Goal: Transaction & Acquisition: Purchase product/service

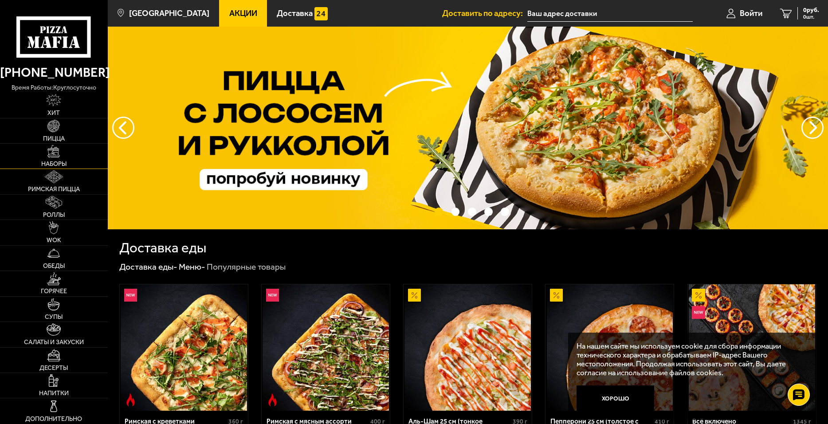
click at [55, 153] on img at bounding box center [53, 151] width 12 height 12
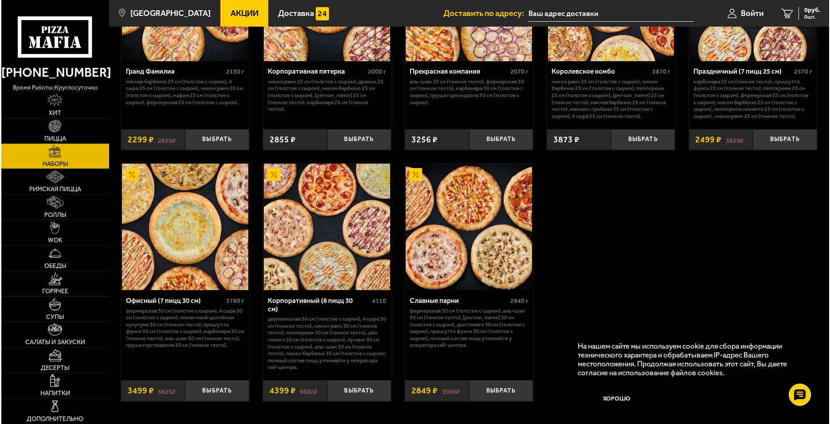
scroll to position [1250, 0]
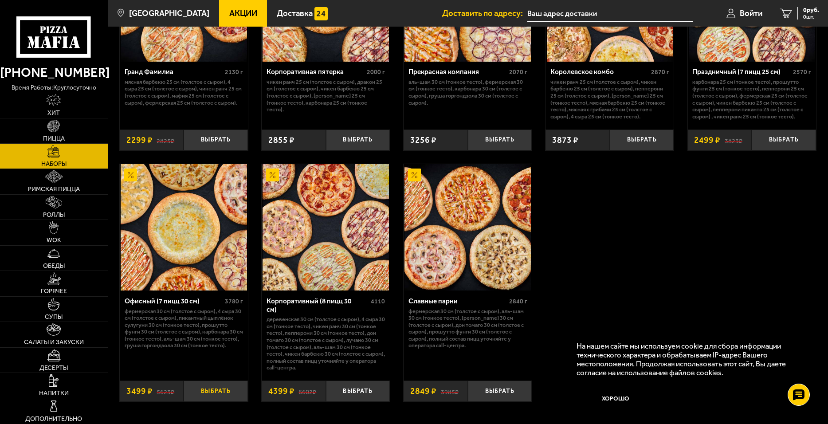
click at [215, 392] on button "Выбрать" at bounding box center [216, 390] width 64 height 21
click at [738, 10] on span "Войти" at bounding box center [740, 13] width 23 height 8
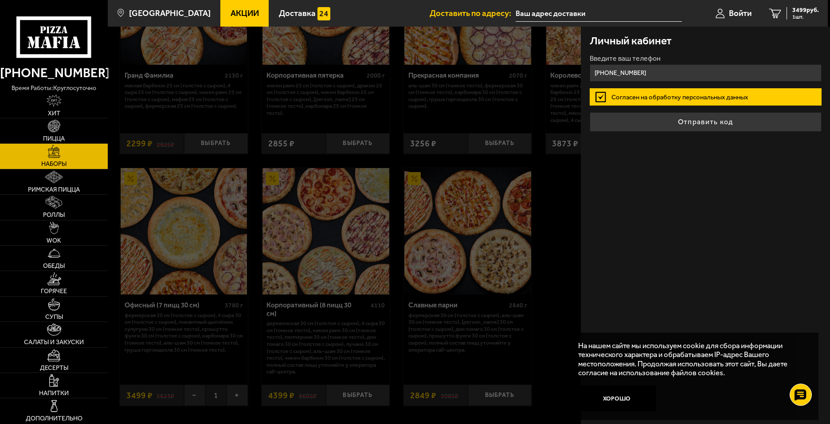
type input "+7 (960) 244-80-71"
click at [590, 112] on button "Отправить код" at bounding box center [706, 122] width 232 height 20
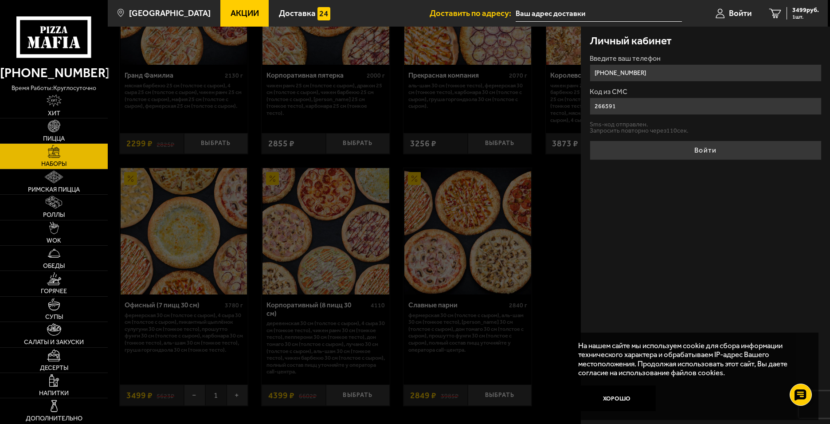
type input "266591"
click at [590, 141] on button "Войти" at bounding box center [706, 151] width 232 height 20
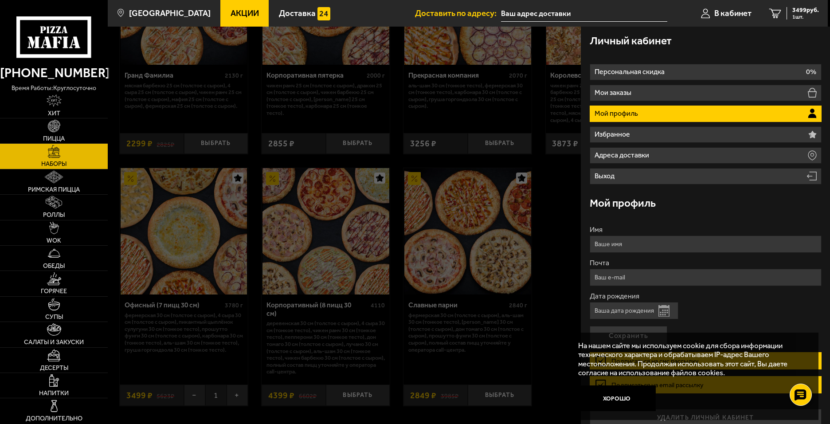
click at [641, 311] on input "Дата рождения" at bounding box center [634, 310] width 89 height 17
type input "29.09.1987"
click at [590, 326] on button "Сохранить" at bounding box center [629, 336] width 78 height 20
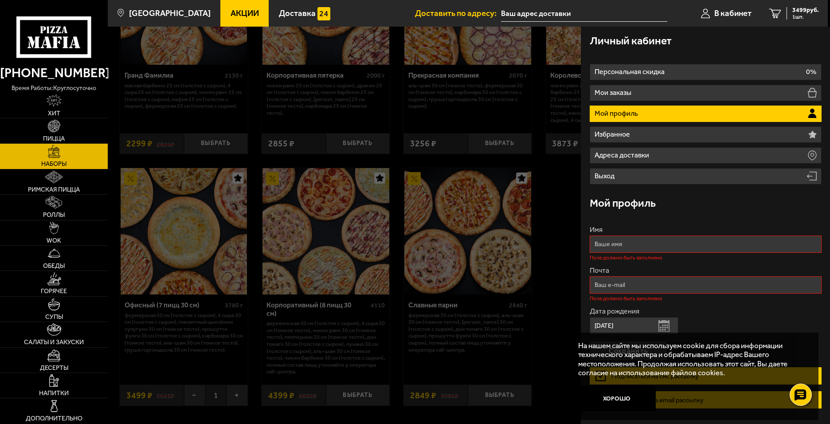
click at [617, 244] on input "Имя" at bounding box center [706, 243] width 232 height 17
type input "Дёминов Александр Владимирович"
type input "aleksandr.deminov@yandex.ru"
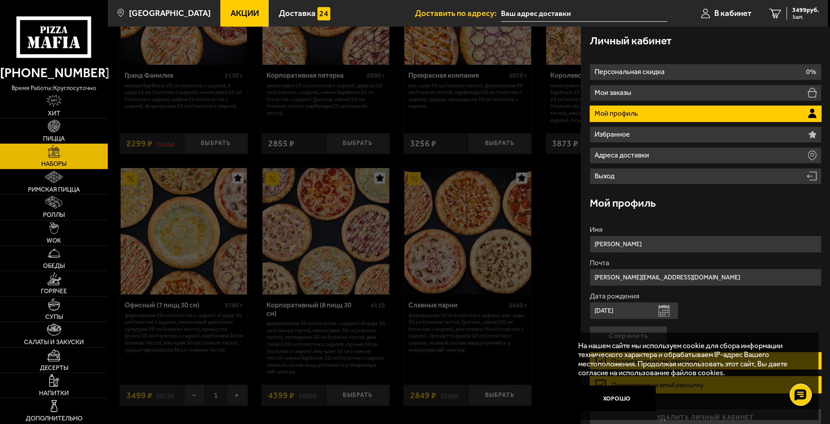
scroll to position [12, 0]
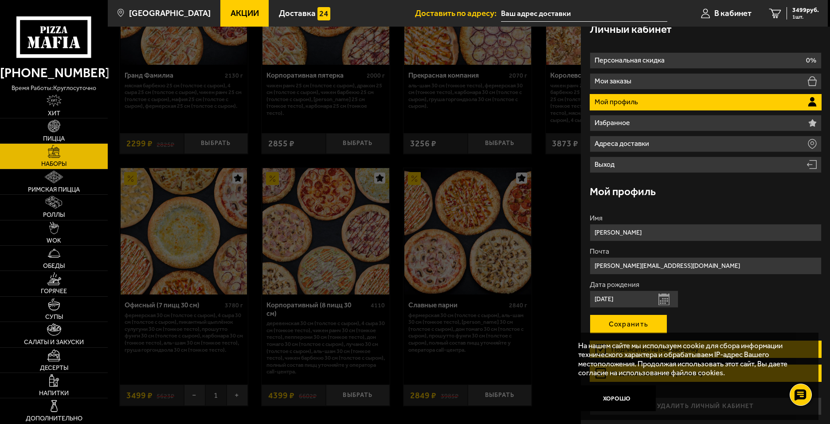
click at [643, 317] on button "Сохранить" at bounding box center [629, 324] width 78 height 20
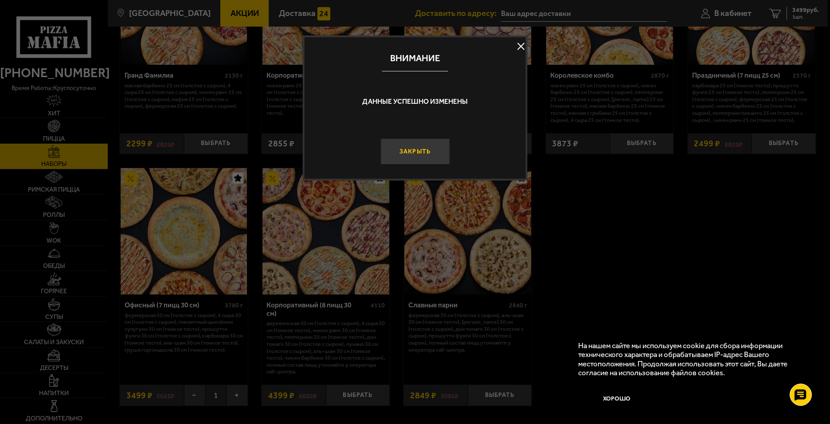
click at [419, 148] on button "Закрыть" at bounding box center [414, 151] width 69 height 26
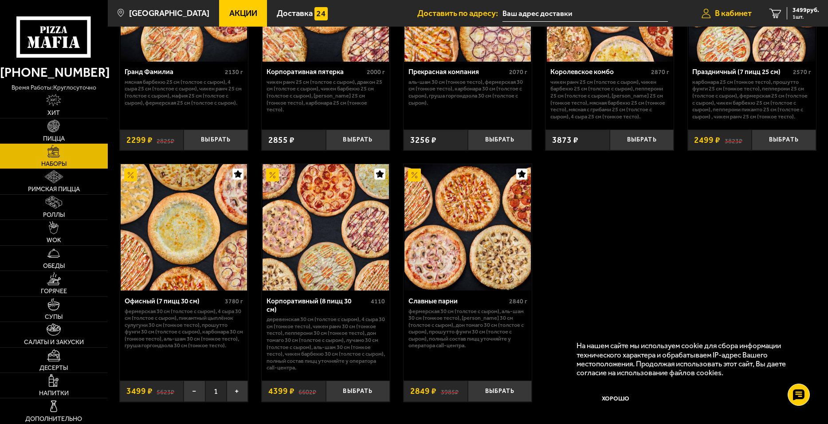
click at [730, 12] on span "В кабинет" at bounding box center [733, 13] width 37 height 8
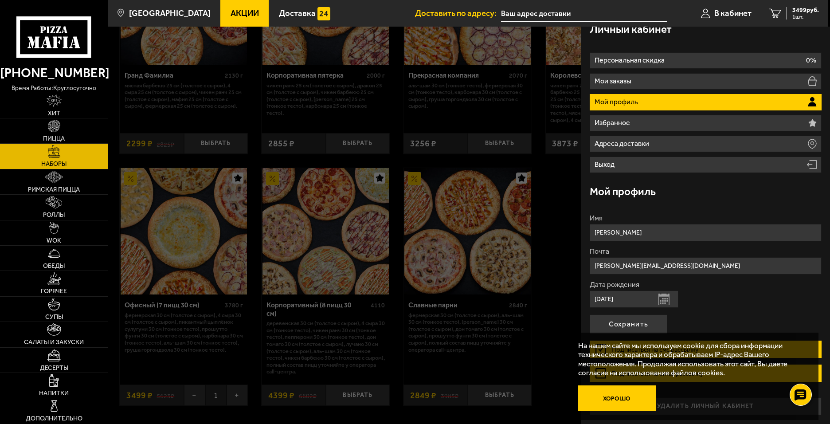
click at [633, 401] on button "Хорошо" at bounding box center [617, 398] width 78 height 26
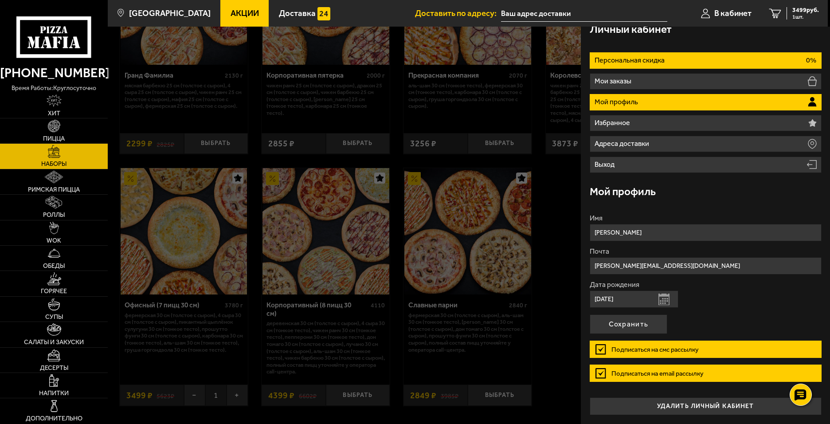
click at [679, 55] on li "Персональная скидка 0%" at bounding box center [706, 60] width 232 height 16
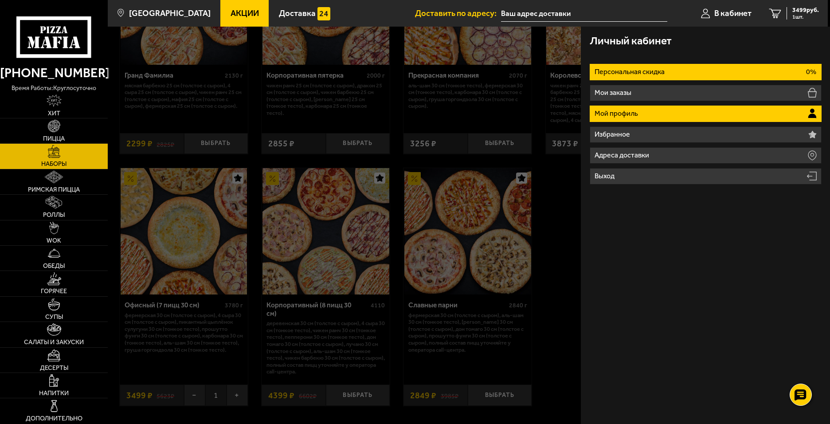
click at [626, 114] on p "Мой профиль" at bounding box center [618, 113] width 46 height 7
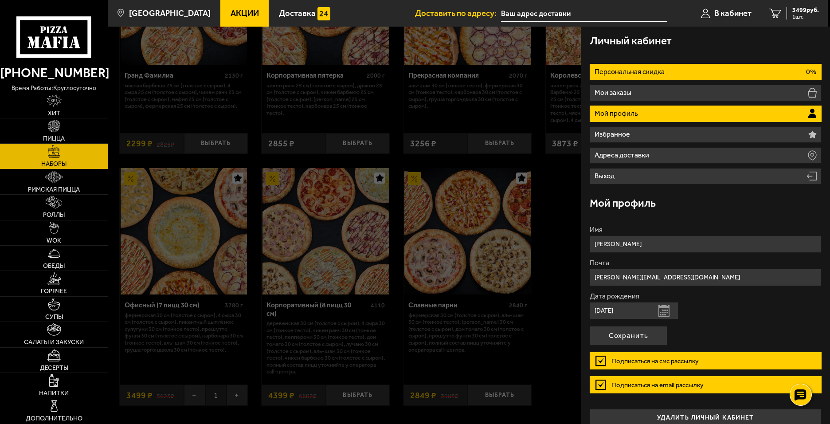
click at [636, 73] on p "Персональная скидка" at bounding box center [631, 71] width 72 height 7
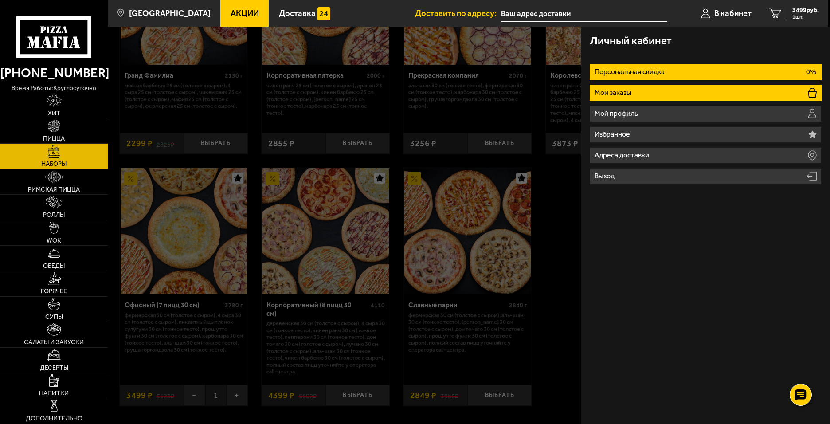
click at [675, 97] on li "Мои заказы" at bounding box center [706, 93] width 232 height 16
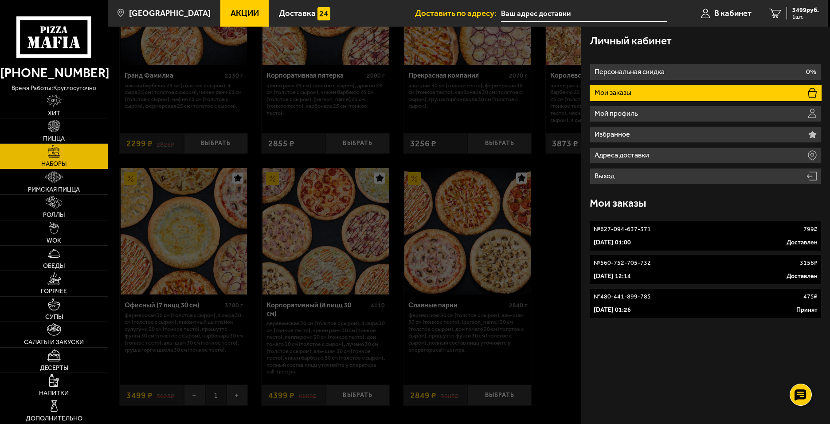
click at [697, 276] on div "29 сентября 2022 г. 12:14 Доставлен" at bounding box center [706, 276] width 224 height 9
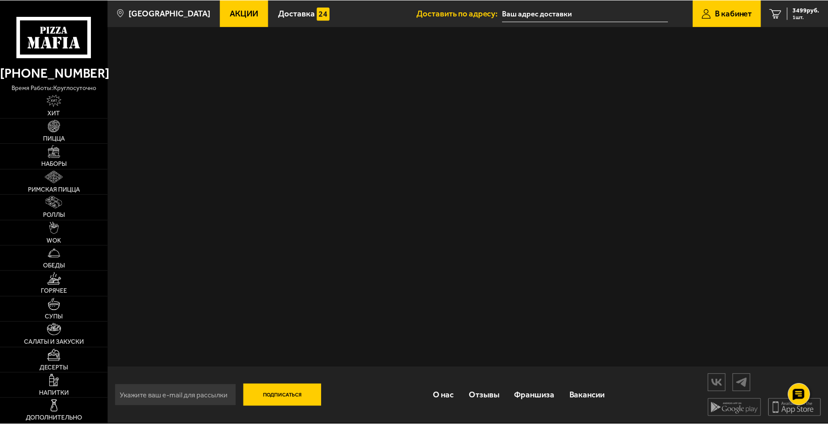
scroll to position [0, 0]
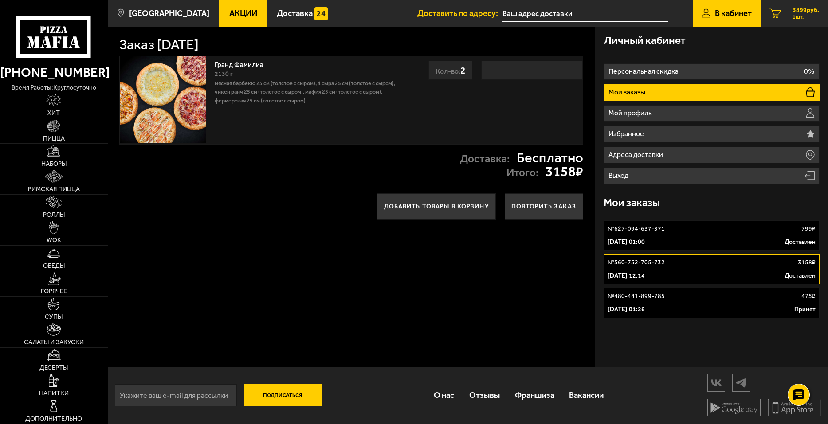
click at [805, 10] on span "3499 руб." at bounding box center [805, 10] width 27 height 6
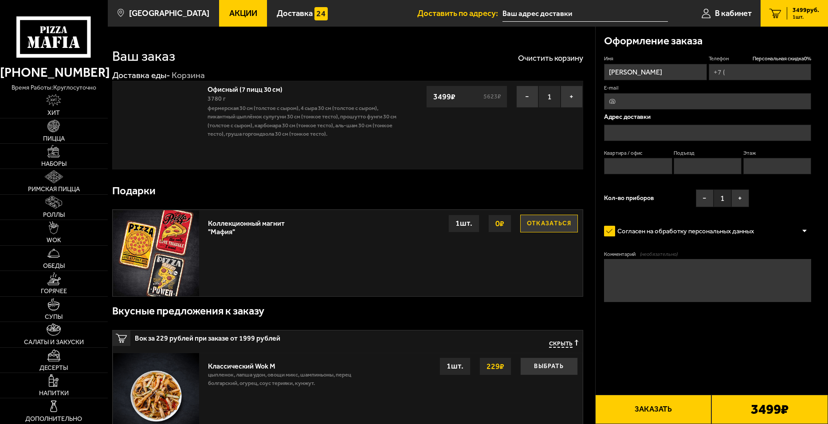
type input "+7 (960) 244-80-71"
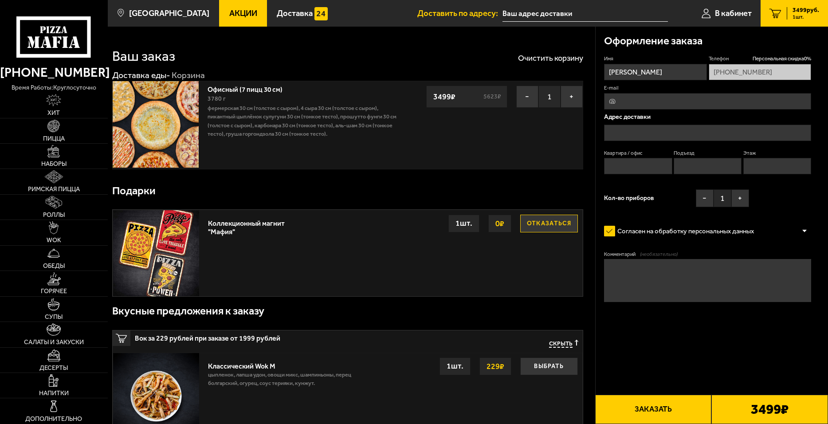
click at [452, 223] on div "1 шт." at bounding box center [463, 224] width 31 height 18
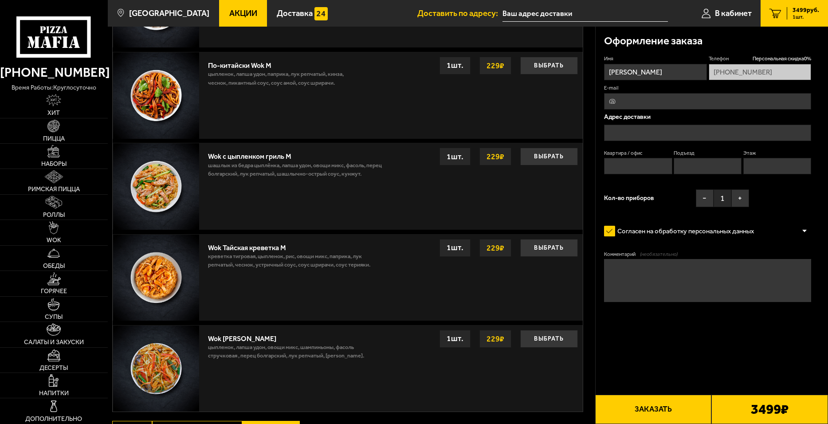
scroll to position [483, 0]
click at [541, 251] on button "Выбрать" at bounding box center [549, 247] width 58 height 18
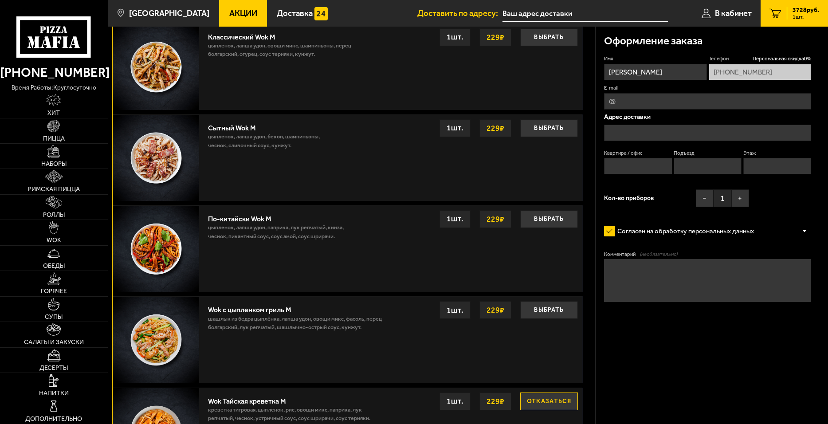
scroll to position [0, 0]
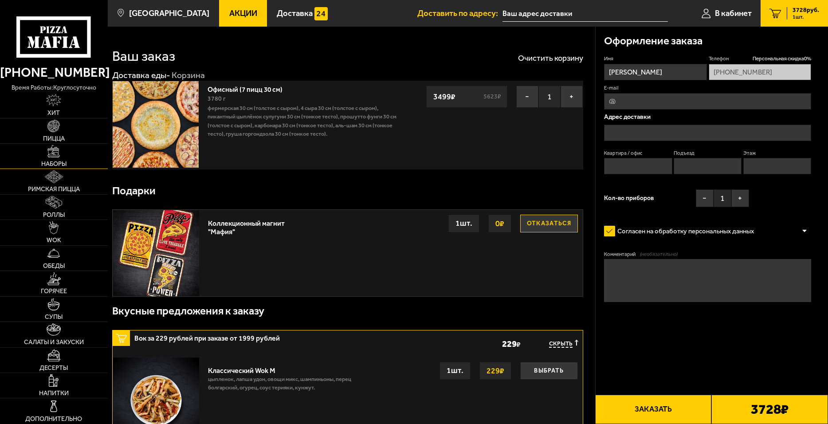
click at [51, 161] on span "Наборы" at bounding box center [53, 164] width 25 height 6
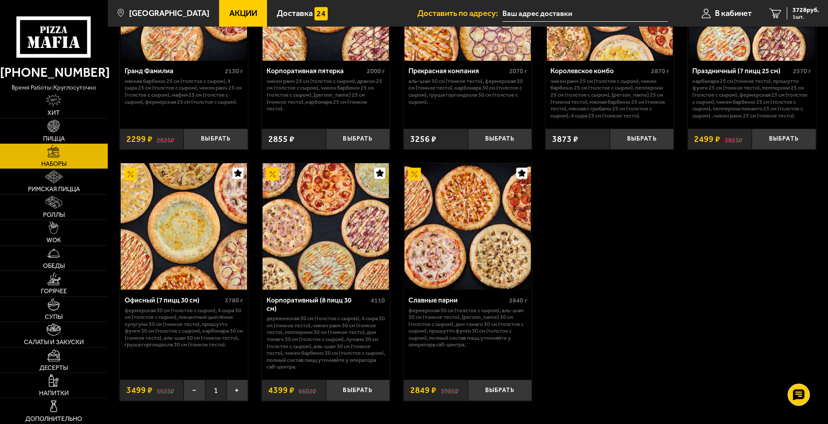
scroll to position [1252, 0]
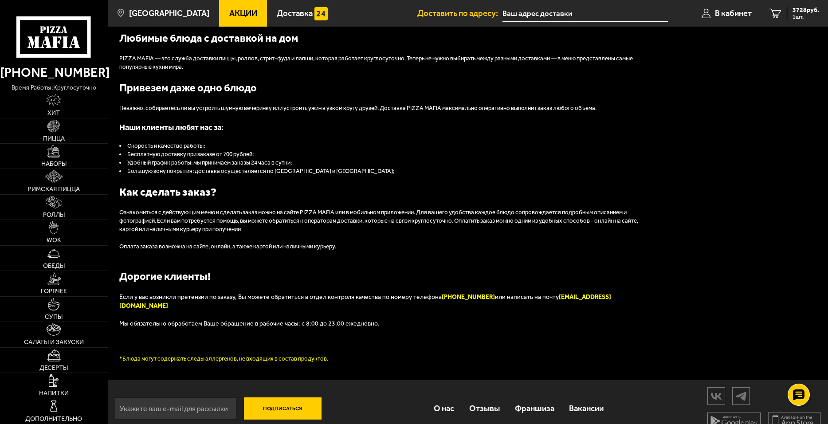
scroll to position [956, 0]
click at [791, 16] on div "3728 руб. 1 шт." at bounding box center [803, 13] width 32 height 12
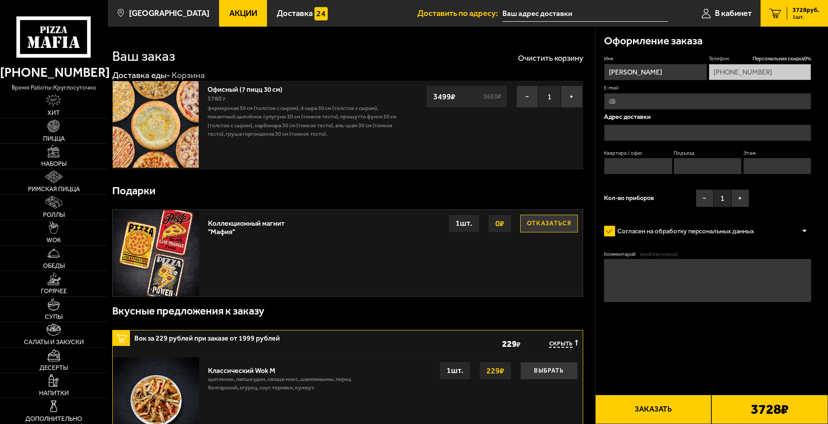
click at [674, 96] on input "E-mail" at bounding box center [707, 101] width 207 height 16
type input "aleksandr.deminov@yandex.ru"
type input "191"
type input "2"
type input "7"
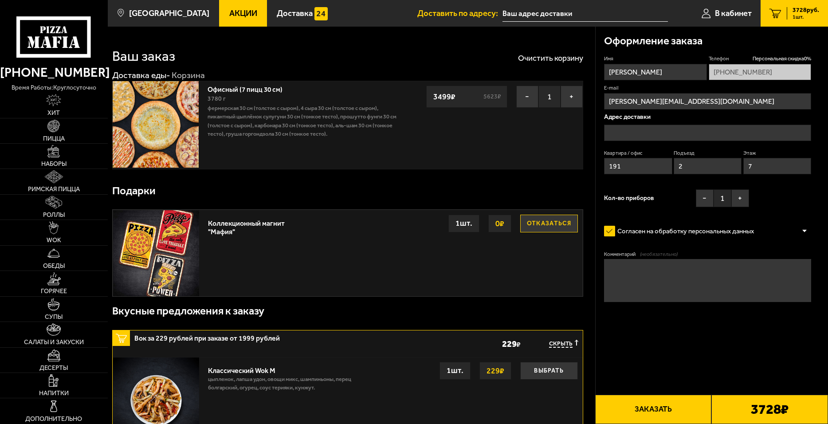
click at [631, 132] on input "text" at bounding box center [707, 133] width 207 height 16
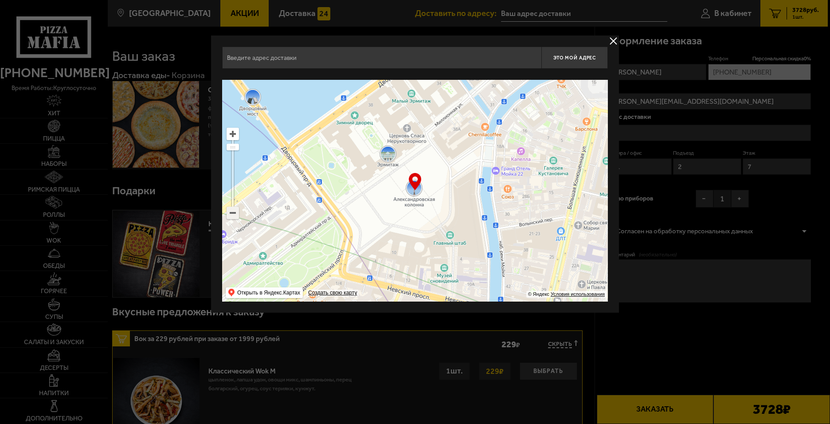
click at [235, 212] on ymaps at bounding box center [233, 213] width 12 height 12
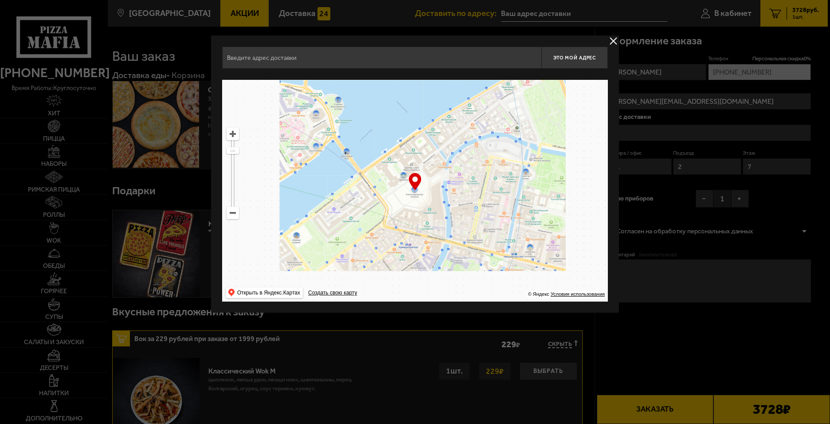
click at [235, 212] on ymaps at bounding box center [233, 213] width 12 height 12
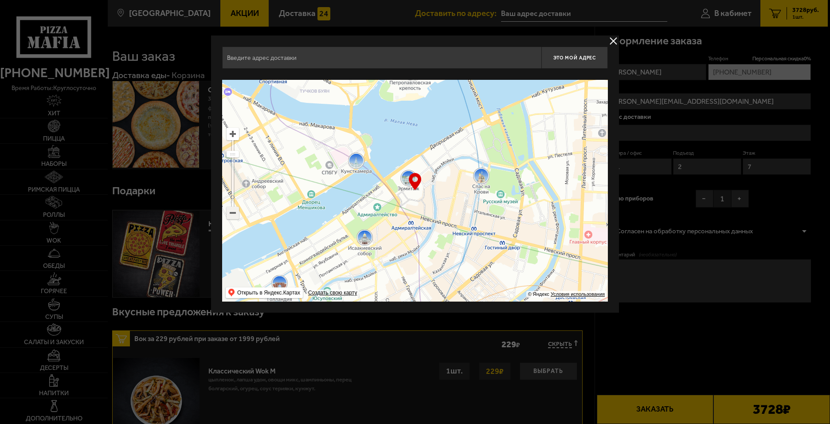
click at [235, 212] on ymaps at bounding box center [233, 213] width 12 height 12
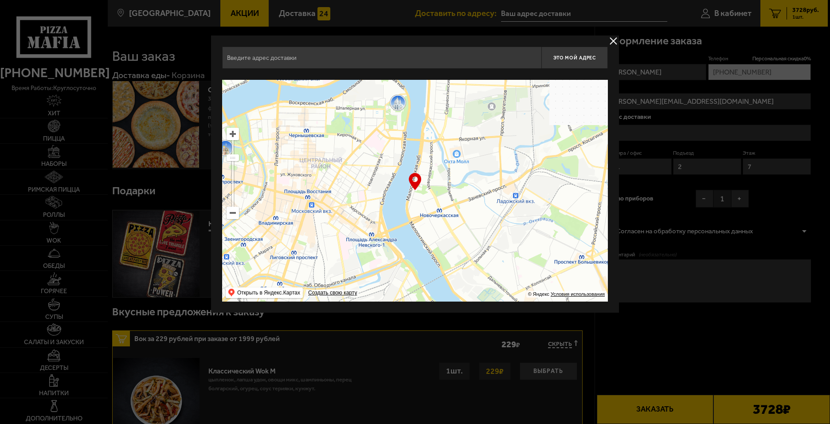
drag, startPoint x: 542, startPoint y: 237, endPoint x: 320, endPoint y: 204, distance: 225.0
click at [320, 204] on ymaps at bounding box center [415, 191] width 386 height 222
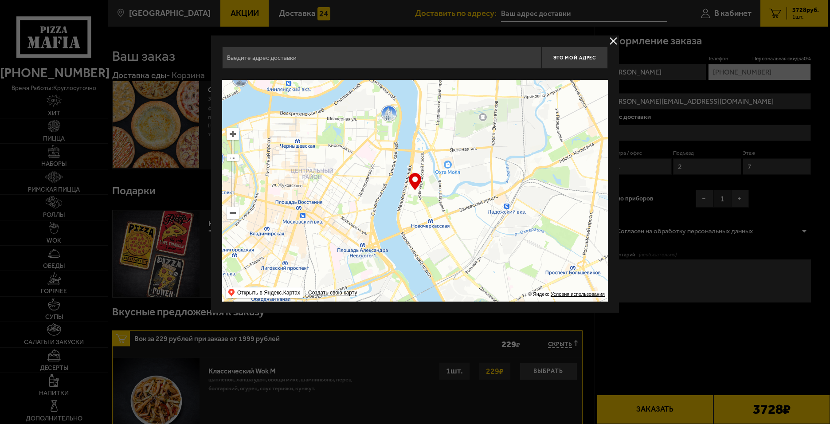
type input "Новочеркасский проспект, 27к2"
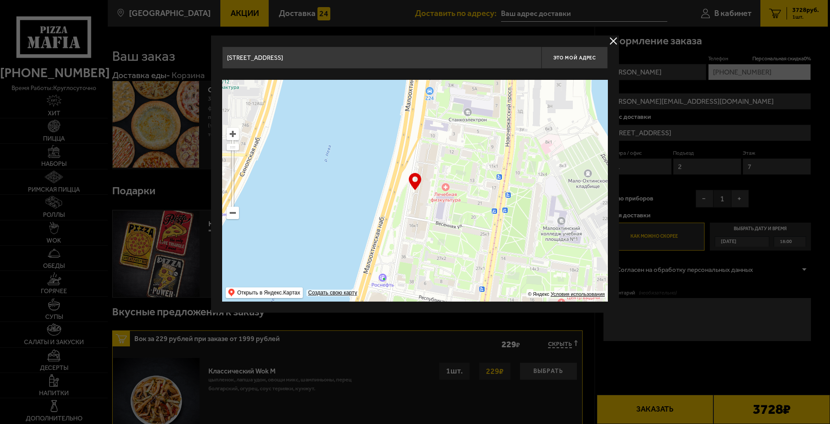
drag, startPoint x: 382, startPoint y: 151, endPoint x: 419, endPoint y: 224, distance: 82.1
click at [419, 224] on ymaps at bounding box center [415, 191] width 386 height 222
type input "Малоохтинский проспект, 16к1"
click at [581, 55] on span "Это мой адрес" at bounding box center [574, 58] width 43 height 6
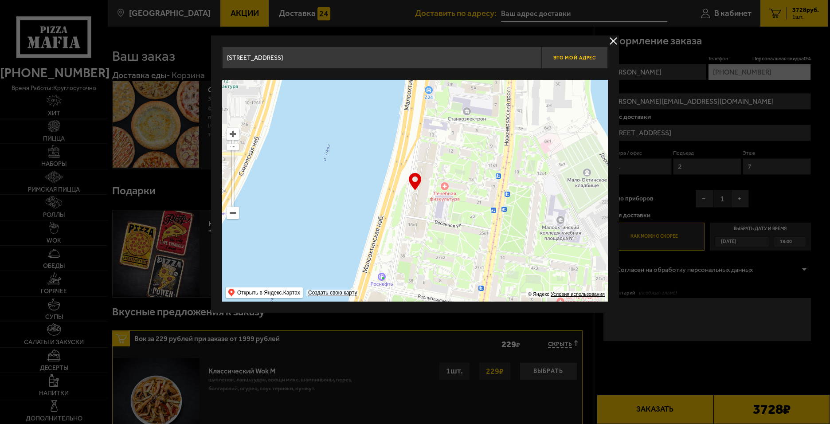
type input "Малоохтинский проспект, 16к1"
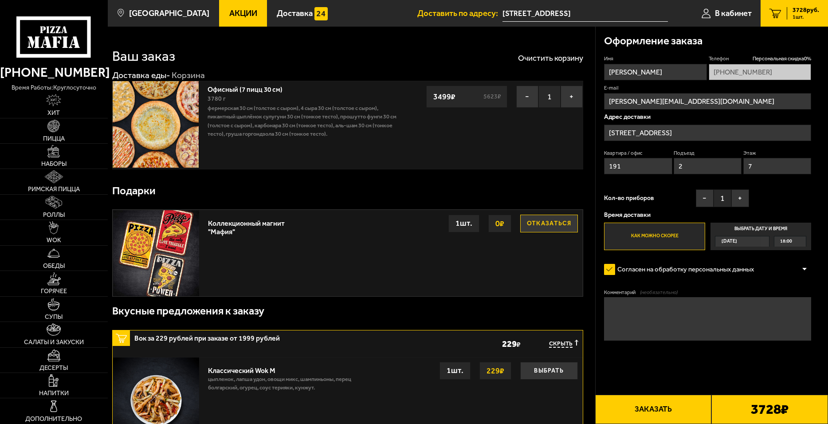
click at [635, 172] on input "191" at bounding box center [638, 166] width 68 height 16
click at [737, 243] on span "Сегодня" at bounding box center [729, 241] width 16 height 10
click at [0, 0] on input "Выбрать дату и время Сегодня 18:00" at bounding box center [0, 0] width 0 height 0
click at [748, 242] on div "Сегодня" at bounding box center [737, 241] width 45 height 10
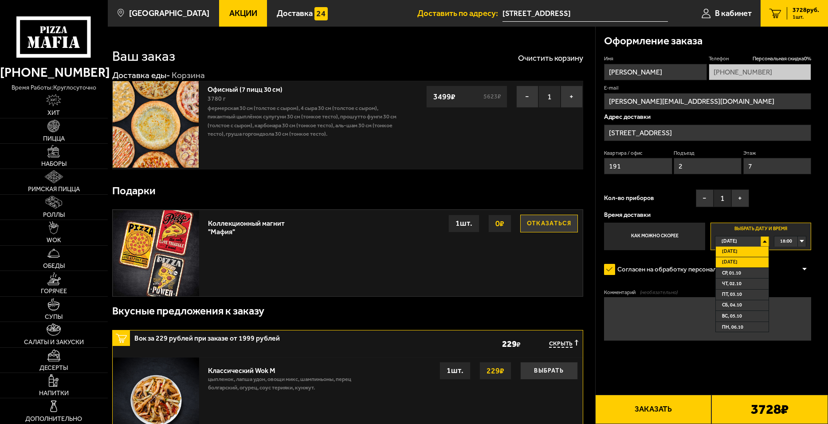
click at [740, 262] on li "Завтра" at bounding box center [742, 262] width 53 height 11
click at [792, 243] on div "00:00" at bounding box center [789, 241] width 31 height 10
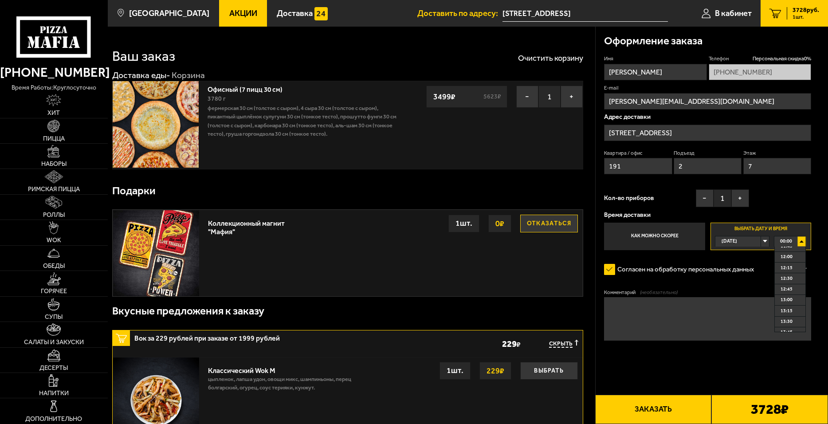
scroll to position [511, 0]
click at [789, 294] on span "12:45" at bounding box center [786, 290] width 12 height 10
click at [634, 165] on input "191" at bounding box center [638, 166] width 68 height 16
type input "1"
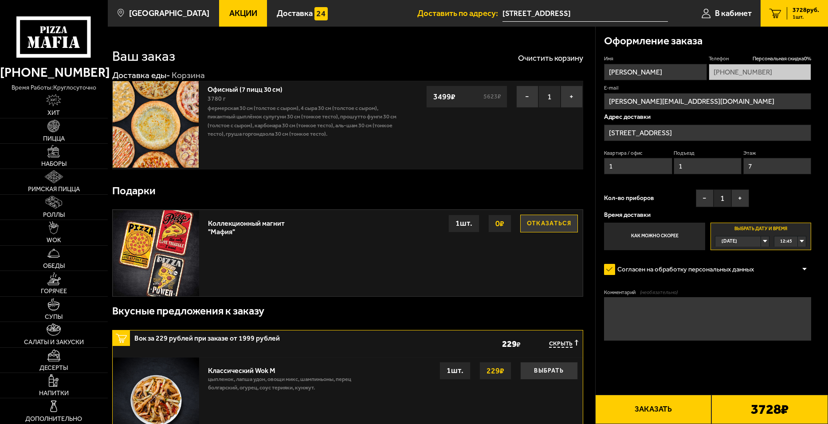
type input "1"
click at [639, 311] on textarea "Комментарий (необязательно)" at bounding box center [707, 318] width 207 height 43
type textarea "g"
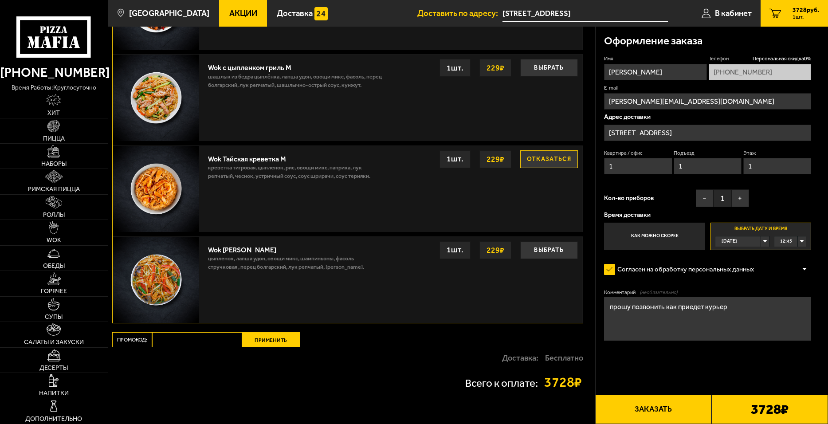
scroll to position [576, 0]
type textarea "прошу позвонить как приедет курьер"
click at [436, 321] on div "Wok Карри М цыпленок, лапша удон, овощи микс, шампиньоны, фасоль стручковая , п…" at bounding box center [393, 279] width 379 height 86
click at [739, 201] on button "+" at bounding box center [740, 198] width 18 height 18
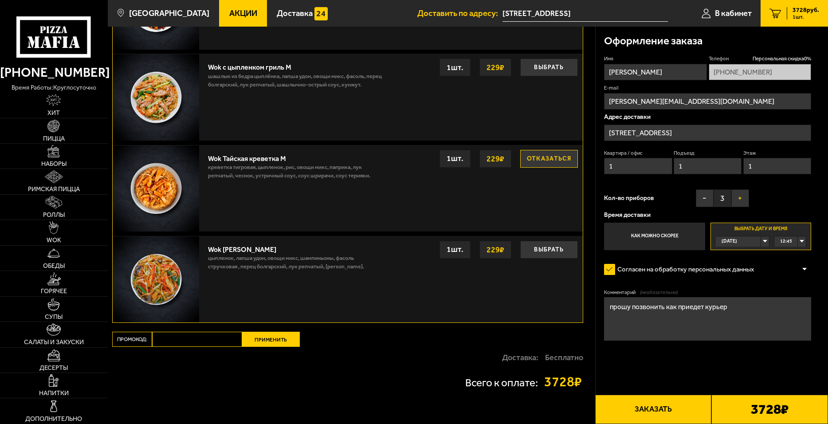
click at [739, 201] on button "+" at bounding box center [740, 198] width 18 height 18
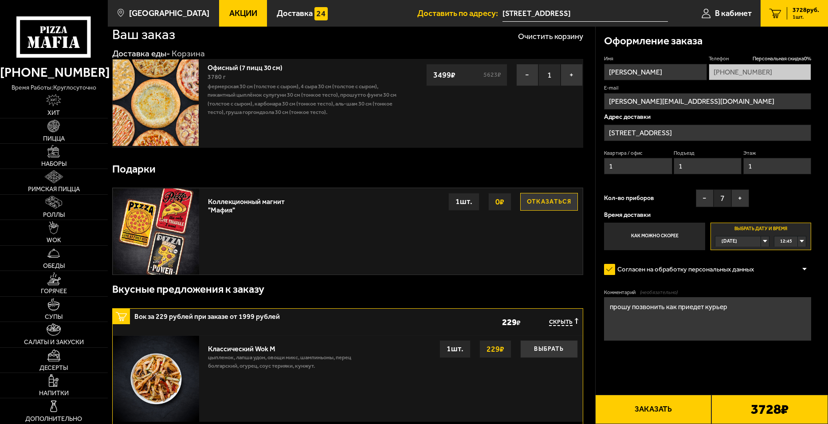
scroll to position [0, 0]
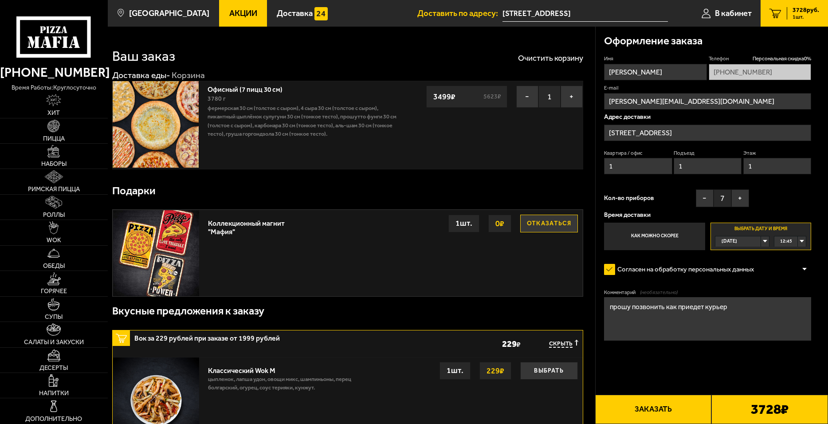
click at [676, 414] on button "Заказать" at bounding box center [653, 409] width 117 height 29
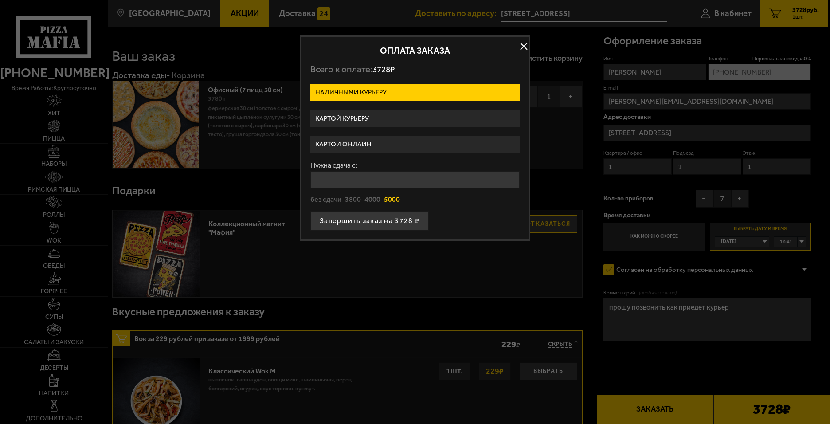
click at [387, 201] on button "5000" at bounding box center [392, 200] width 16 height 10
type input "5000"
click at [353, 221] on button "Завершить заказ на 3728 ₽" at bounding box center [369, 221] width 118 height 20
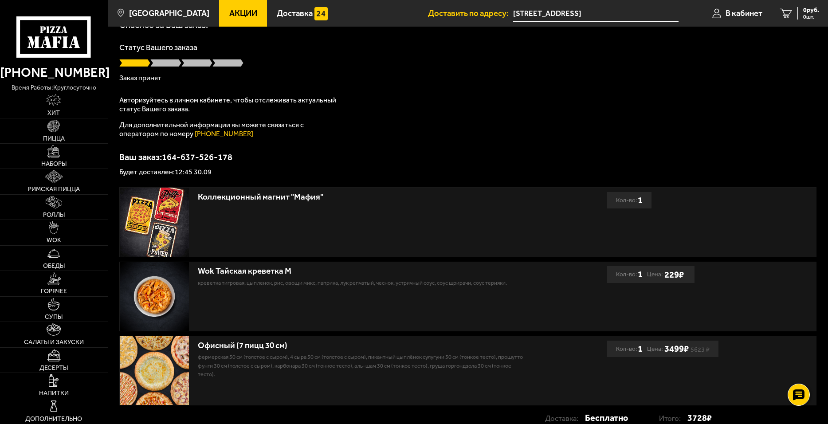
scroll to position [52, 0]
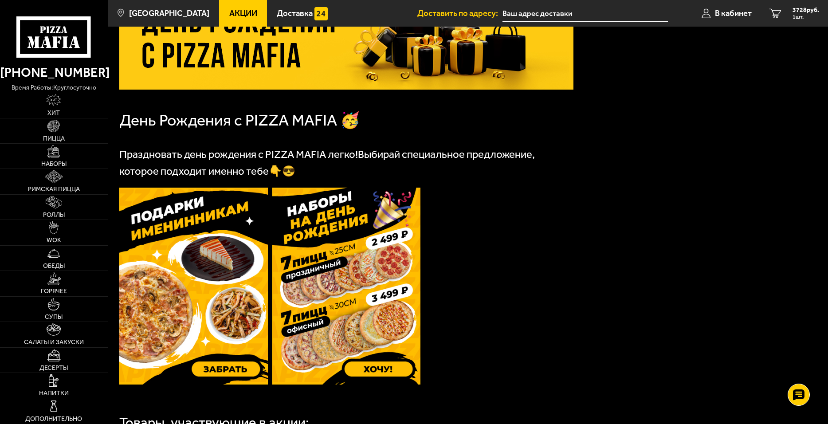
scroll to position [123, 0]
